Goal: Task Accomplishment & Management: Use online tool/utility

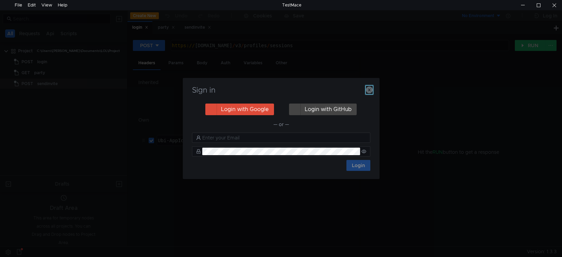
click at [369, 92] on icon "button" at bounding box center [369, 89] width 7 height 7
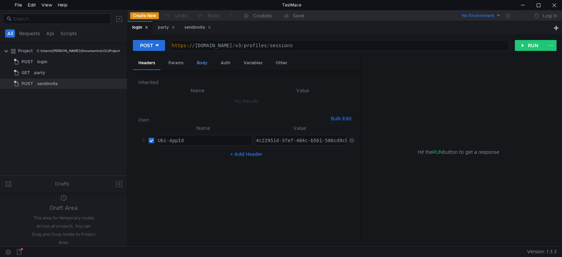
click at [197, 64] on div "Body" at bounding box center [202, 63] width 22 height 13
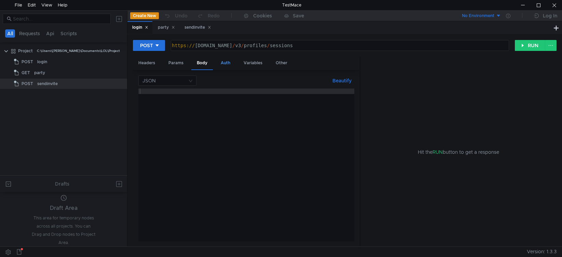
click at [226, 59] on div "Auth" at bounding box center [225, 63] width 20 height 13
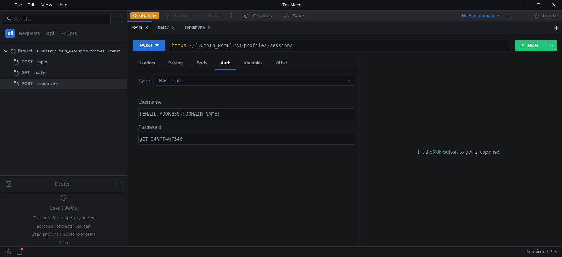
type textarea "[EMAIL_ADDRESS][DOMAIN_NAME]"
drag, startPoint x: 228, startPoint y: 113, endPoint x: 121, endPoint y: 118, distance: 107.7
click at [90, 111] on as-split "All Requests Api Scripts Project C:\Users\[PERSON_NAME]\Documents\LOL\Project P…" at bounding box center [281, 128] width 562 height 236
click at [225, 116] on div "[EMAIL_ADDRESS][DOMAIN_NAME]" at bounding box center [246, 114] width 215 height 10
drag, startPoint x: 232, startPoint y: 110, endPoint x: 94, endPoint y: 112, distance: 138.7
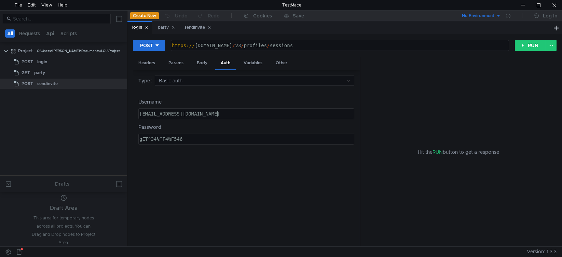
click at [94, 112] on as-split "All Requests Api Scripts Project C:\Users\[PERSON_NAME]\Documents\LOL\Project P…" at bounding box center [281, 128] width 562 height 236
click at [204, 149] on div "Type Basic auth Username [EMAIL_ADDRESS][DOMAIN_NAME] [EMAIL_ADDRESS][DOMAIN_NA…" at bounding box center [246, 158] width 216 height 166
click at [162, 27] on div "party" at bounding box center [166, 27] width 17 height 7
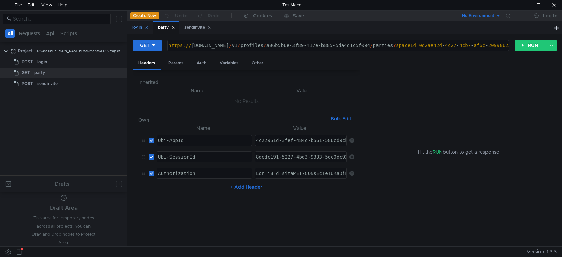
click at [128, 28] on div "login" at bounding box center [139, 27] width 25 height 13
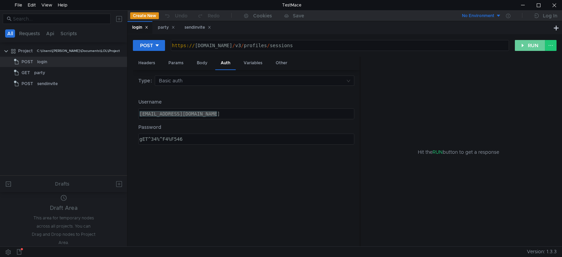
click at [535, 42] on button "RUN" at bounding box center [530, 45] width 30 height 11
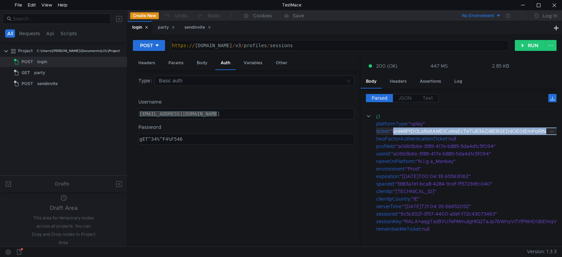
drag, startPoint x: 395, startPoint y: 133, endPoint x: 543, endPoint y: 129, distance: 148.3
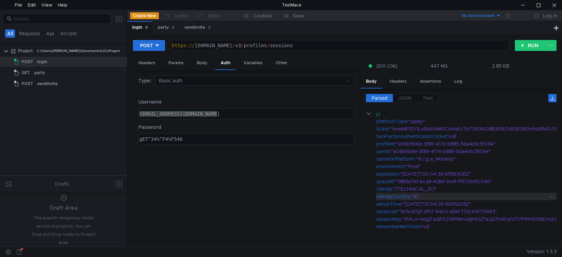
scroll to position [5, 0]
click at [167, 28] on div "party" at bounding box center [166, 27] width 17 height 7
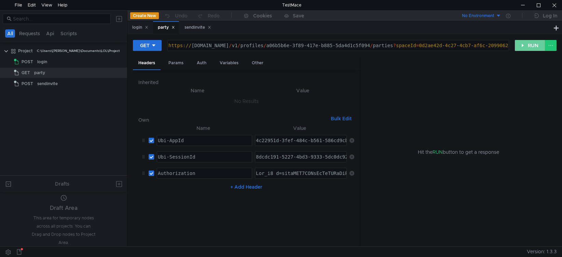
click at [534, 44] on button "RUN" at bounding box center [530, 45] width 30 height 11
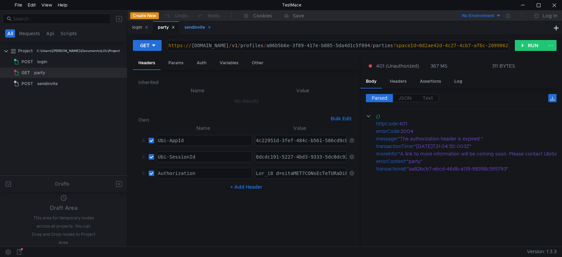
click at [197, 30] on div "sendinvite" at bounding box center [197, 27] width 27 height 7
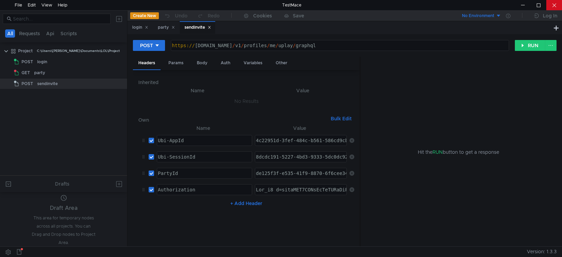
click at [554, 4] on div at bounding box center [554, 5] width 16 height 10
